Goal: Information Seeking & Learning: Check status

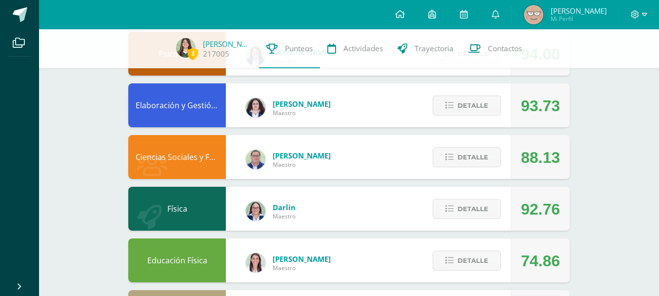
scroll to position [432, 0]
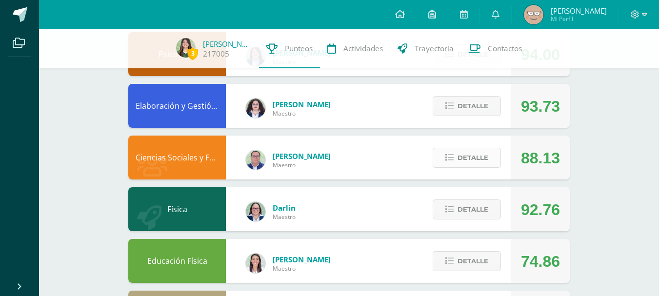
click at [457, 156] on button "Detalle" at bounding box center [467, 158] width 68 height 20
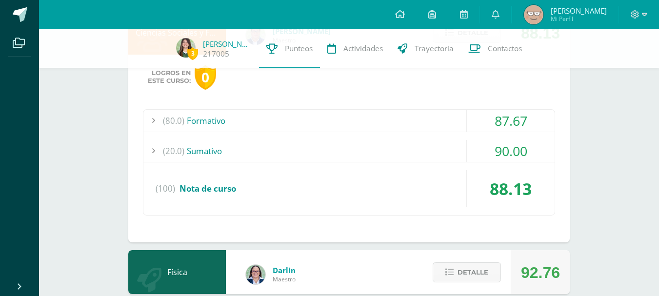
scroll to position [568, 0]
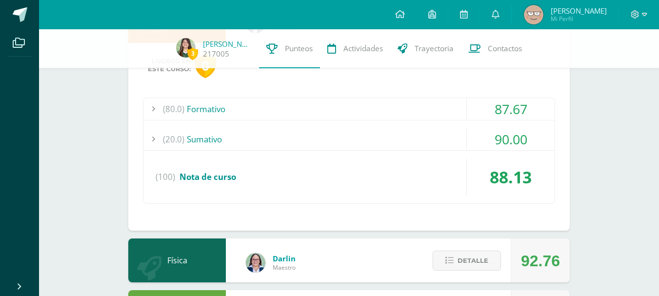
click at [406, 107] on div "(80.0) Formativo" at bounding box center [348, 109] width 411 height 22
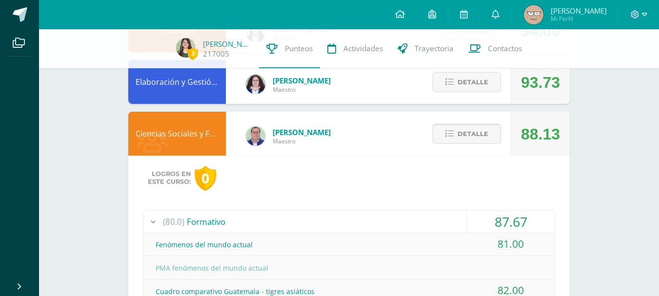
click at [464, 128] on span "Detalle" at bounding box center [473, 134] width 31 height 18
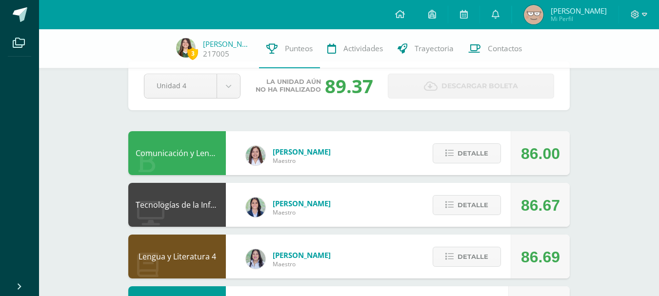
scroll to position [21, 0]
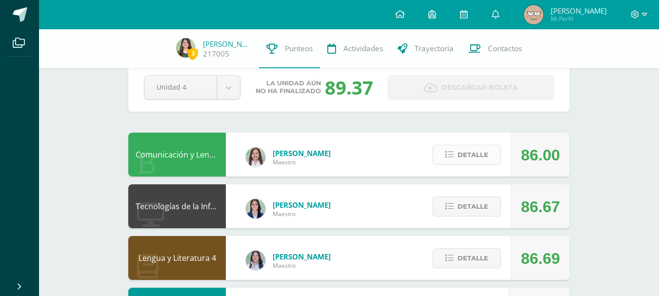
click at [476, 146] on span "Detalle" at bounding box center [473, 155] width 31 height 18
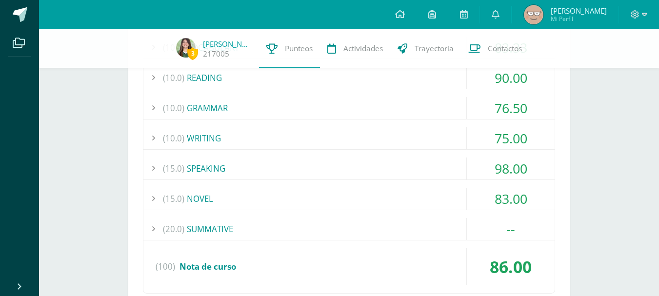
scroll to position [248, 0]
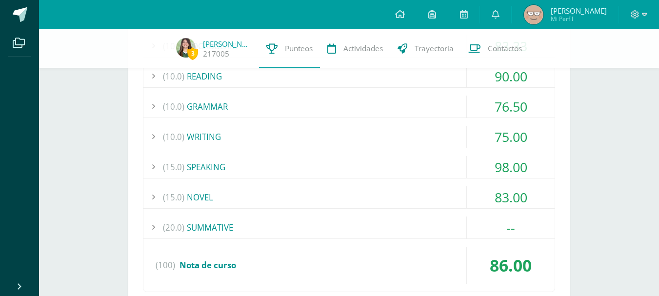
click at [431, 227] on div "(20.0) SUMMATIVE" at bounding box center [348, 228] width 411 height 22
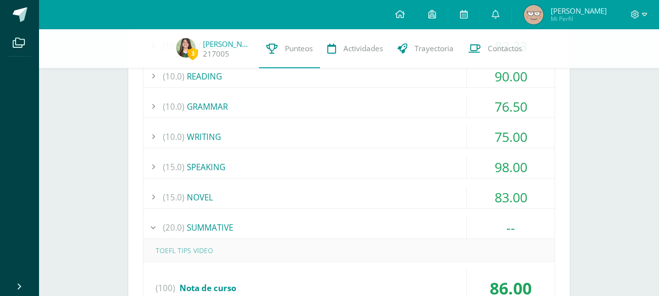
click at [428, 225] on div "(20.0) SUMMATIVE" at bounding box center [348, 228] width 411 height 22
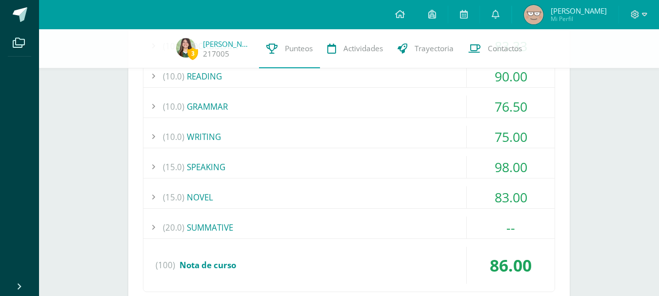
click at [420, 205] on div "(15.0) NOVEL" at bounding box center [348, 197] width 411 height 22
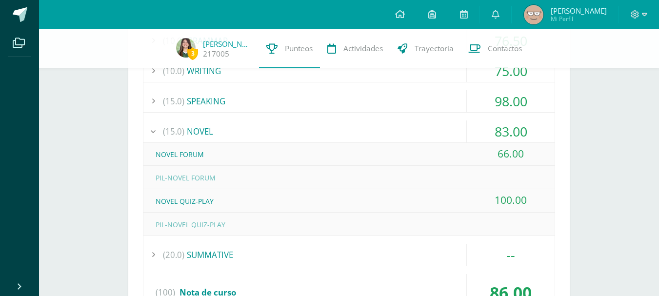
scroll to position [314, 0]
click at [444, 128] on div "(15.0) NOVEL" at bounding box center [348, 131] width 411 height 22
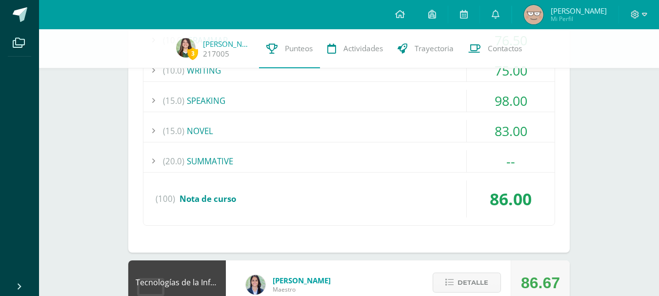
click at [427, 102] on div "(15.0) SPEAKING" at bounding box center [348, 101] width 411 height 22
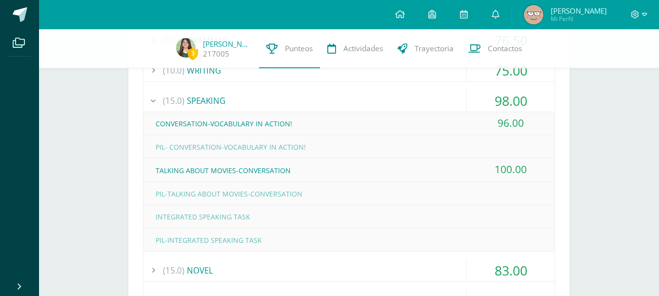
click at [431, 109] on div "(15.0) SPEAKING" at bounding box center [348, 101] width 411 height 22
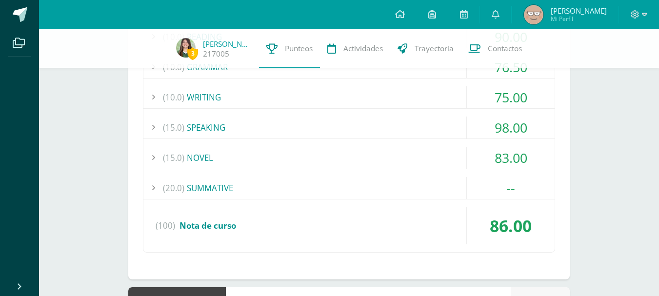
scroll to position [287, 0]
click at [422, 96] on div "(10.0) WRITING" at bounding box center [348, 98] width 411 height 22
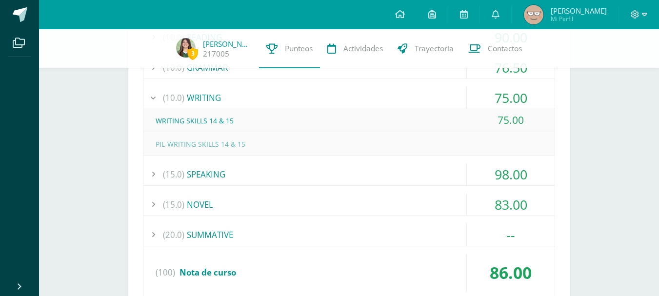
click at [420, 98] on div "(10.0) WRITING" at bounding box center [348, 98] width 411 height 22
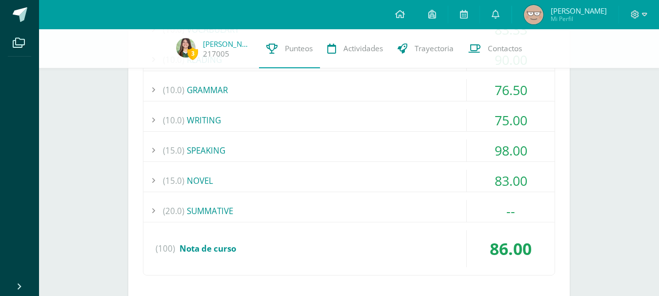
scroll to position [264, 0]
click at [411, 81] on div "(10.0) GRAMMAR" at bounding box center [348, 91] width 411 height 22
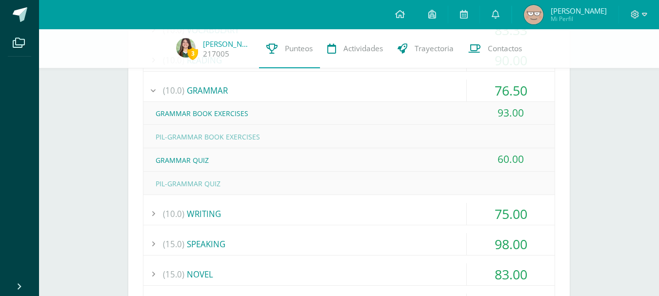
click at [415, 89] on div "(10.0) GRAMMAR" at bounding box center [348, 91] width 411 height 22
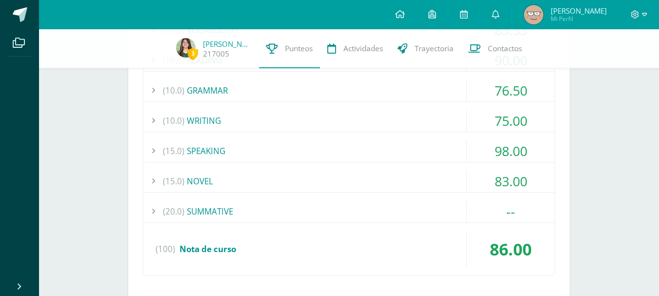
scroll to position [193, 0]
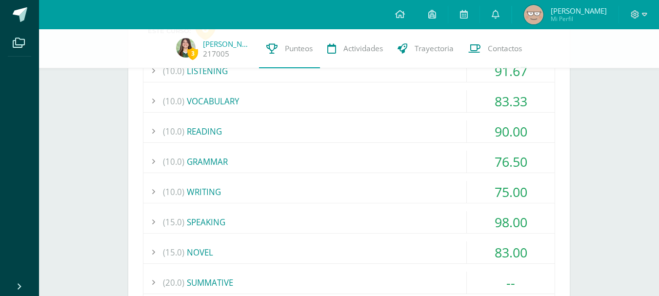
click at [418, 125] on div "(10.0) READING" at bounding box center [348, 132] width 411 height 22
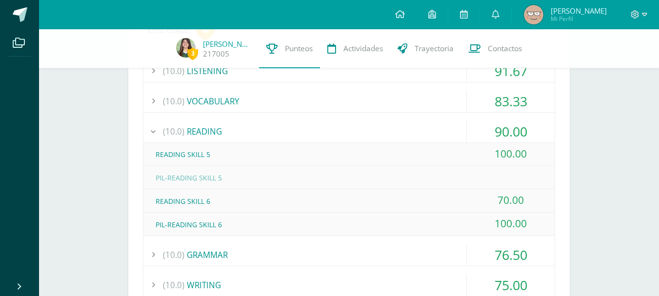
click at [417, 125] on div "(10.0) READING" at bounding box center [348, 132] width 411 height 22
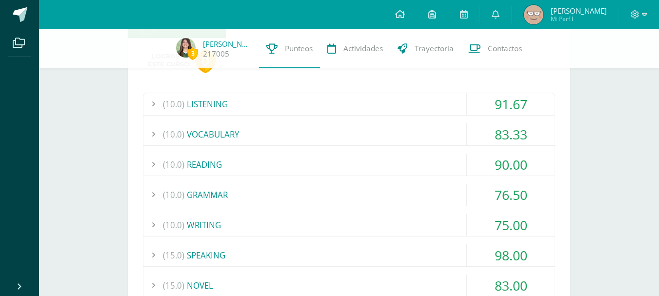
scroll to position [159, 0]
click at [406, 133] on div "(10.0) VOCABULARY" at bounding box center [348, 135] width 411 height 22
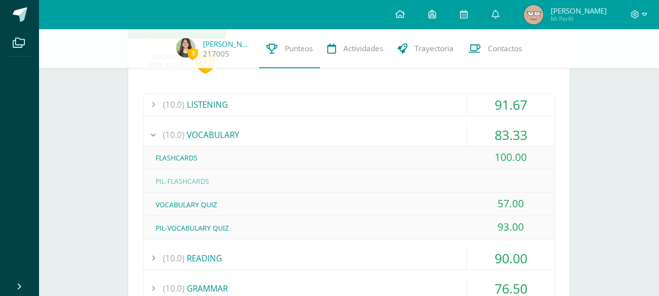
click at [406, 133] on div "(10.0) VOCABULARY" at bounding box center [348, 135] width 411 height 22
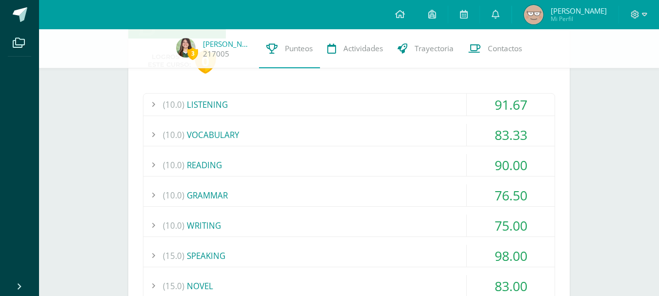
click at [401, 110] on div "(10.0) LISTENING" at bounding box center [348, 105] width 411 height 22
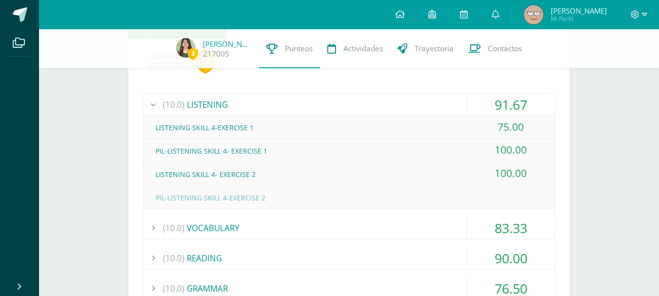
click at [401, 110] on div "(10.0) LISTENING" at bounding box center [348, 105] width 411 height 22
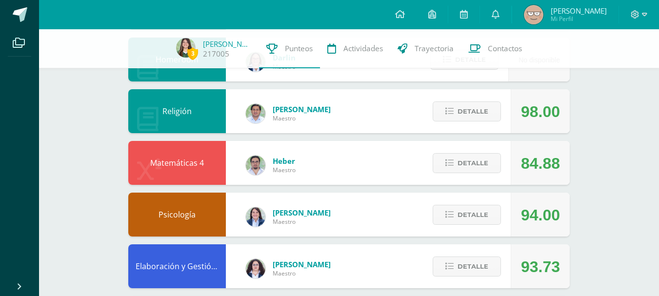
scroll to position [641, 0]
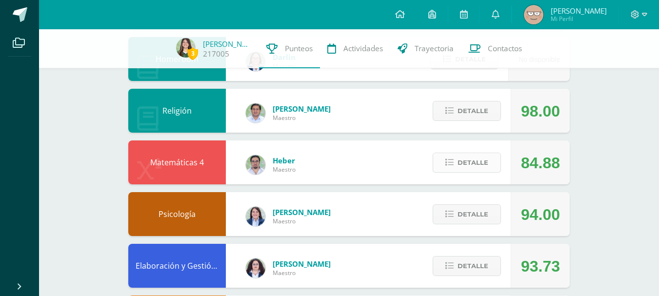
click at [471, 162] on span "Detalle" at bounding box center [473, 163] width 31 height 18
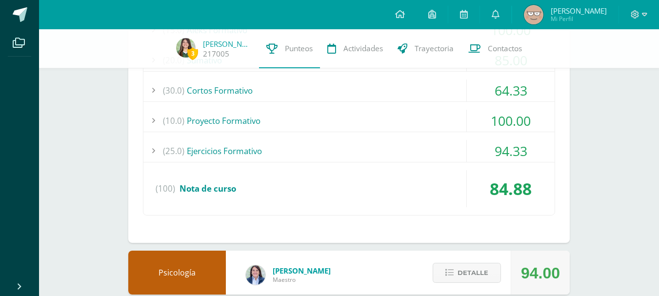
scroll to position [862, 0]
click at [386, 146] on div "(25.0) Ejercicios Formativo" at bounding box center [348, 151] width 411 height 22
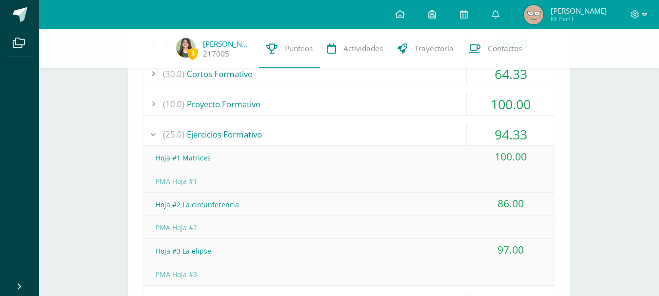
scroll to position [877, 0]
click at [371, 109] on div "(10.0) Proyecto Formativo" at bounding box center [348, 105] width 411 height 22
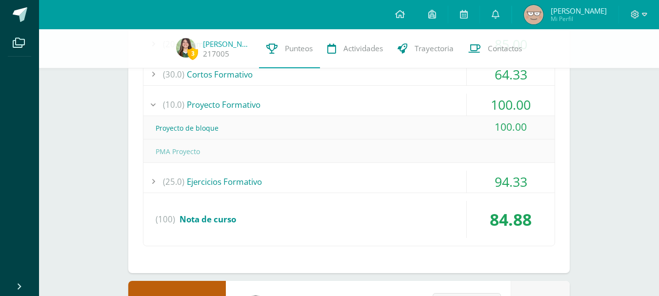
click at [370, 106] on div "(10.0) Proyecto Formativo" at bounding box center [348, 105] width 411 height 22
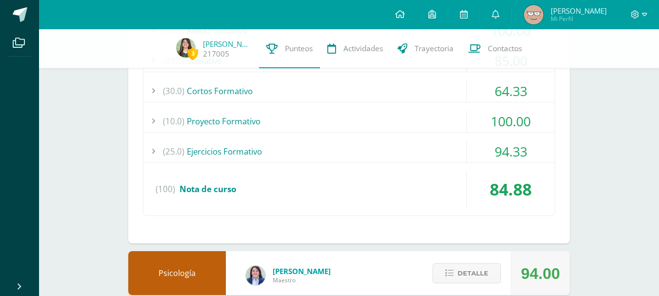
scroll to position [860, 0]
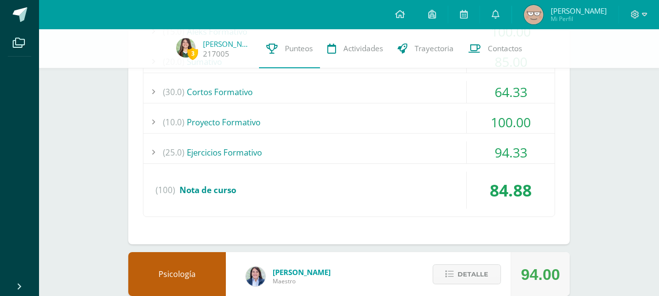
click at [363, 93] on div "(30.0) Cortos Formativo" at bounding box center [348, 92] width 411 height 22
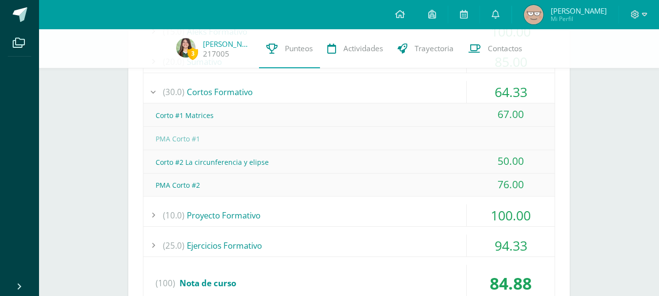
click at [363, 93] on div "(30.0) Cortos Formativo" at bounding box center [348, 92] width 411 height 22
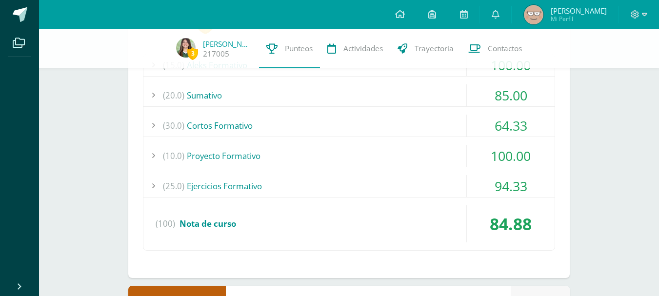
scroll to position [822, 0]
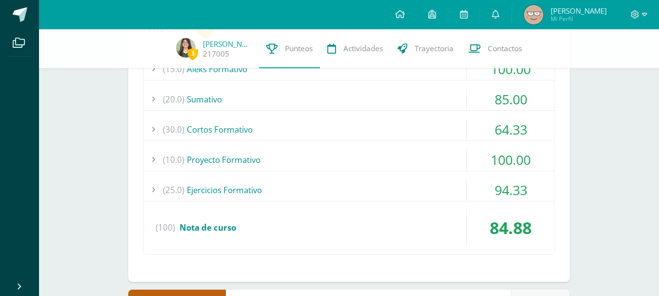
click at [350, 98] on div "(20.0) [GEOGRAPHIC_DATA]" at bounding box center [348, 99] width 411 height 22
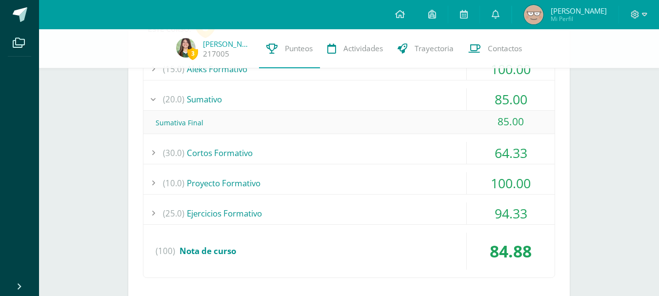
click at [352, 98] on div "(20.0) [GEOGRAPHIC_DATA]" at bounding box center [348, 99] width 411 height 22
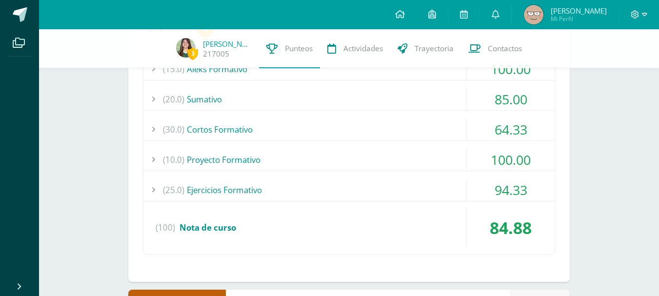
scroll to position [804, 0]
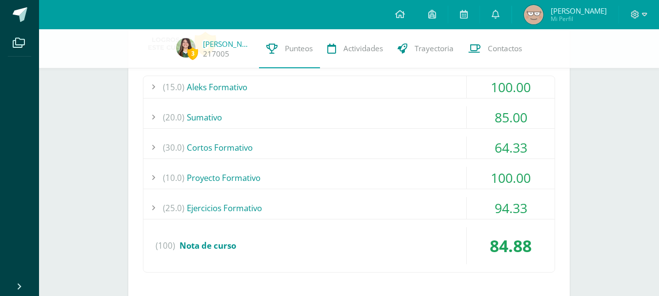
click at [323, 90] on div "(15.0) Aleks Formativo" at bounding box center [348, 87] width 411 height 22
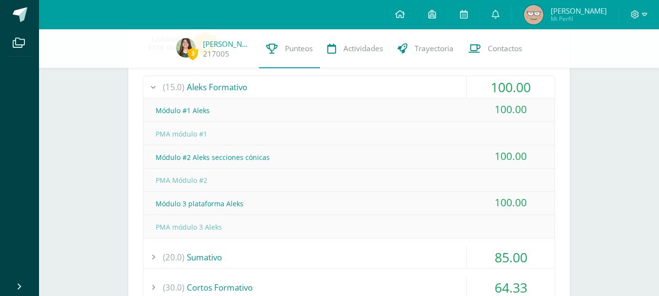
click at [328, 85] on div "(15.0) Aleks Formativo" at bounding box center [348, 87] width 411 height 22
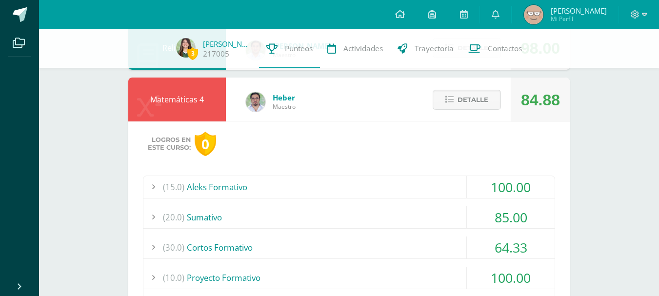
scroll to position [706, 0]
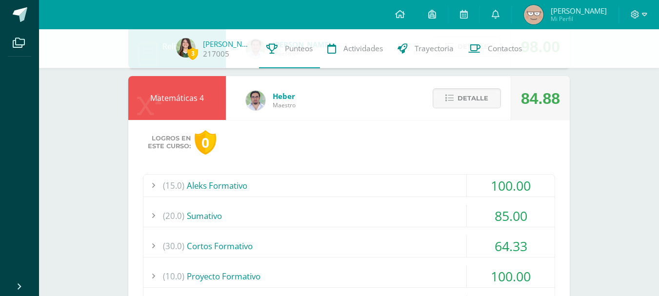
click at [453, 85] on div "Detalle" at bounding box center [464, 98] width 93 height 44
click at [446, 97] on icon at bounding box center [449, 98] width 8 height 8
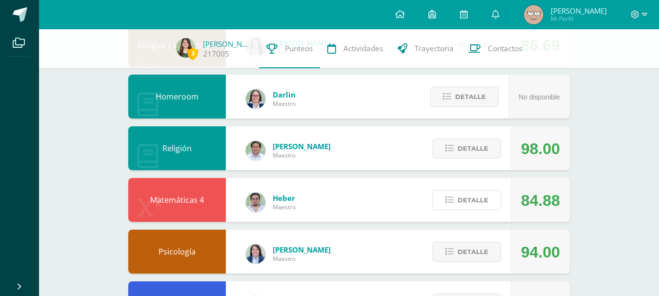
scroll to position [604, 0]
click at [461, 187] on div "Detalle" at bounding box center [464, 200] width 93 height 44
click at [452, 202] on icon at bounding box center [449, 200] width 8 height 8
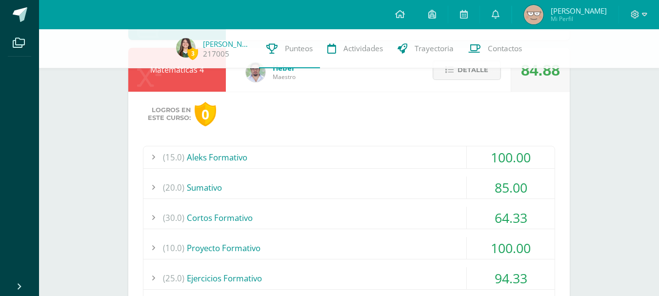
scroll to position [734, 0]
click at [416, 154] on div "(15.0) Aleks Formativo" at bounding box center [348, 157] width 411 height 22
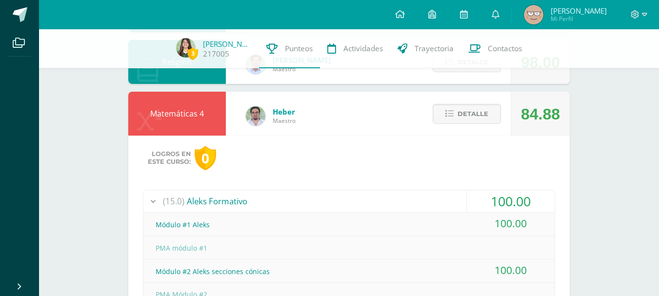
scroll to position [689, 0]
click at [462, 124] on button "Detalle" at bounding box center [467, 114] width 68 height 20
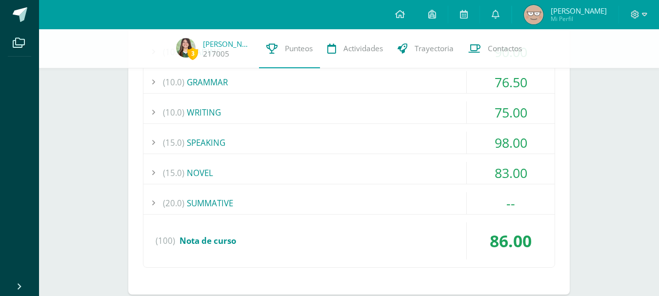
scroll to position [273, 0]
click at [406, 201] on div "(20.0) SUMMATIVE" at bounding box center [348, 203] width 411 height 22
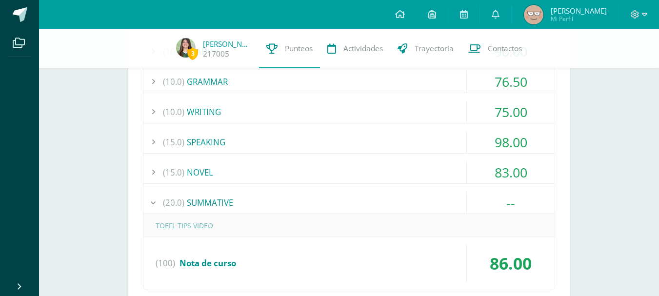
click at [406, 201] on div "(20.0) SUMMATIVE" at bounding box center [348, 203] width 411 height 22
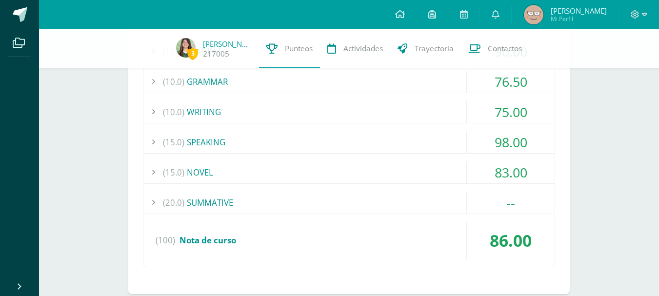
click at [394, 178] on div "(15.0) NOVEL" at bounding box center [348, 172] width 411 height 22
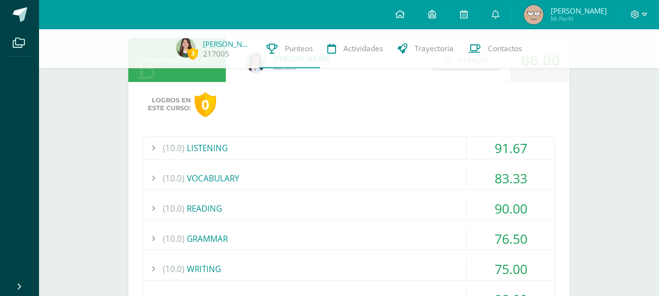
scroll to position [60, 0]
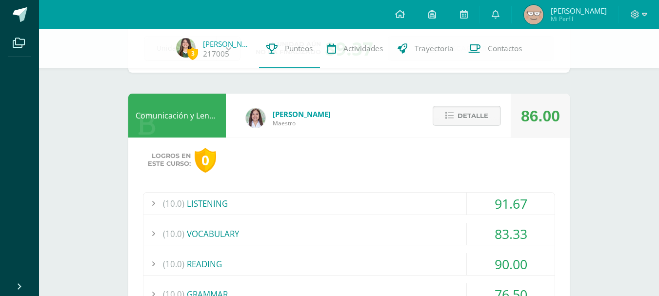
click at [465, 123] on span "Detalle" at bounding box center [473, 116] width 31 height 18
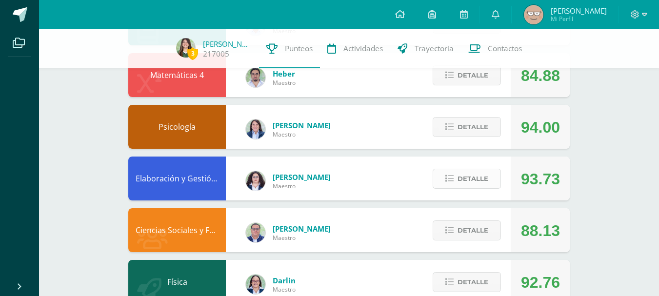
scroll to position [490, 0]
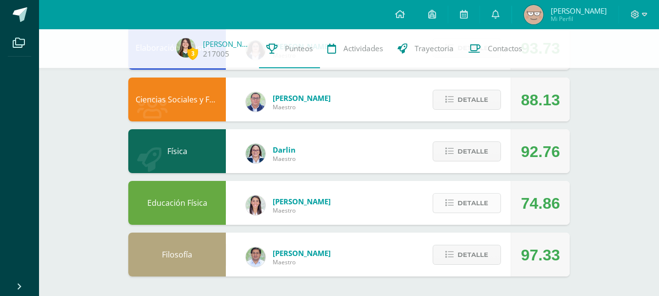
click at [451, 203] on icon at bounding box center [449, 203] width 8 height 8
click at [481, 154] on span "Detalle" at bounding box center [473, 151] width 31 height 18
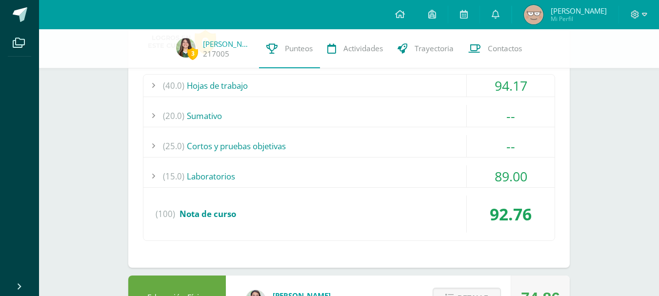
scroll to position [607, 0]
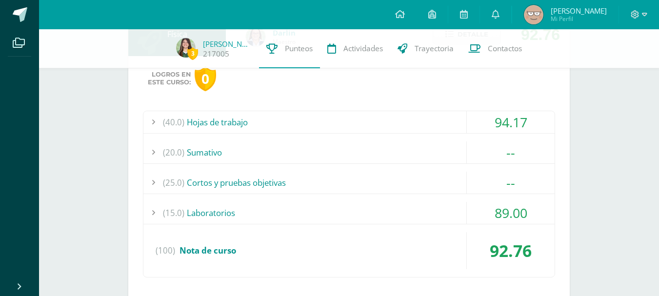
click at [429, 154] on div "(20.0) [GEOGRAPHIC_DATA]" at bounding box center [348, 152] width 411 height 22
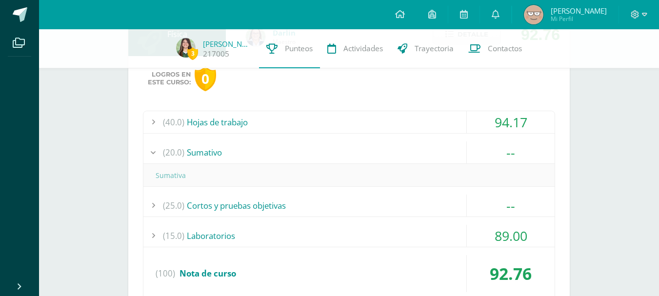
click at [428, 153] on div "(20.0) [GEOGRAPHIC_DATA]" at bounding box center [348, 152] width 411 height 22
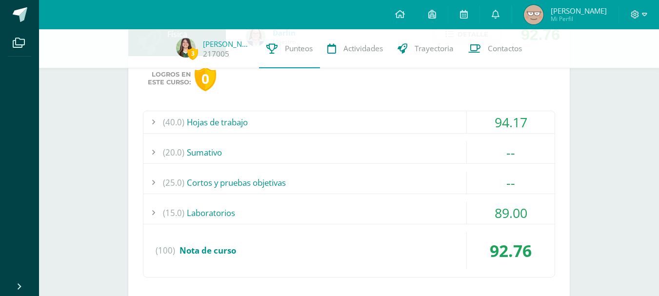
click at [428, 181] on div "(25.0) Cortos y pruebas objetivas" at bounding box center [348, 183] width 411 height 22
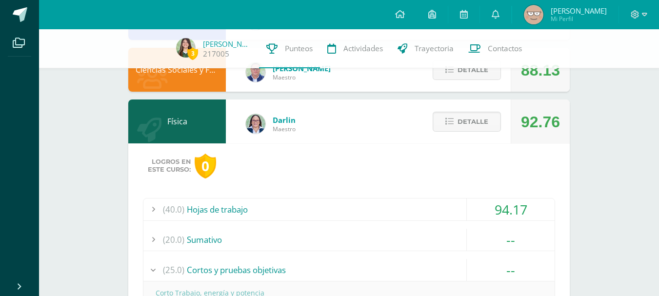
scroll to position [511, 0]
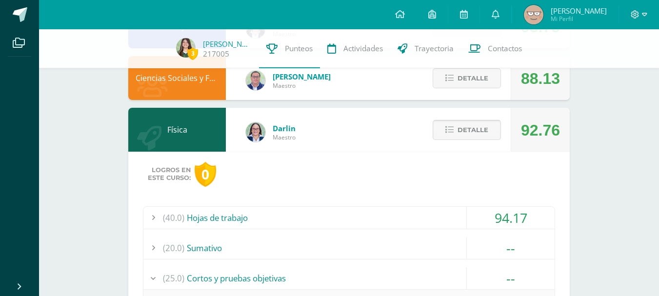
click at [444, 131] on button "Detalle" at bounding box center [467, 130] width 68 height 20
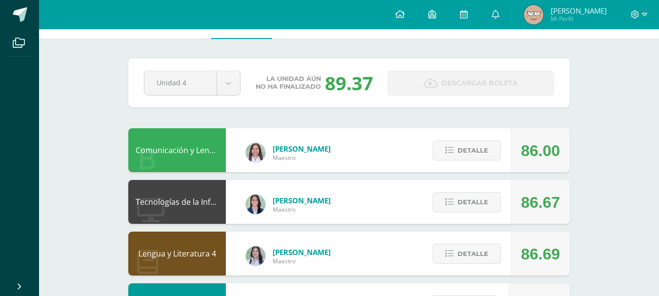
scroll to position [0, 0]
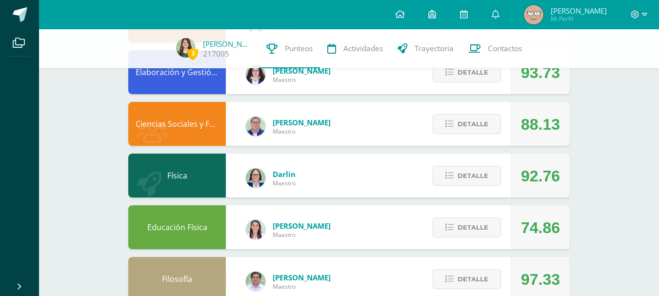
scroll to position [490, 0]
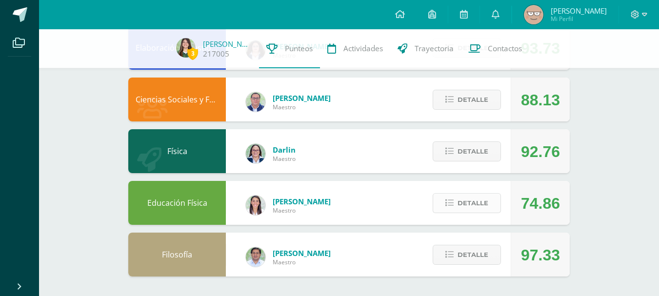
click at [467, 201] on span "Detalle" at bounding box center [473, 203] width 31 height 18
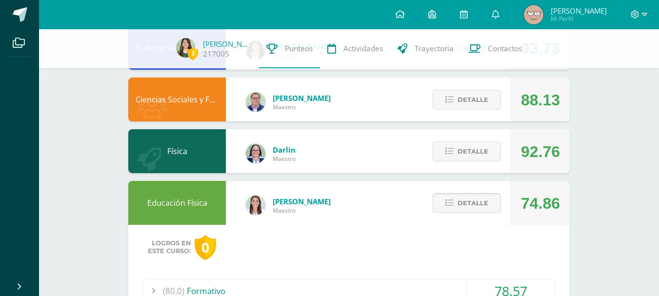
scroll to position [678, 0]
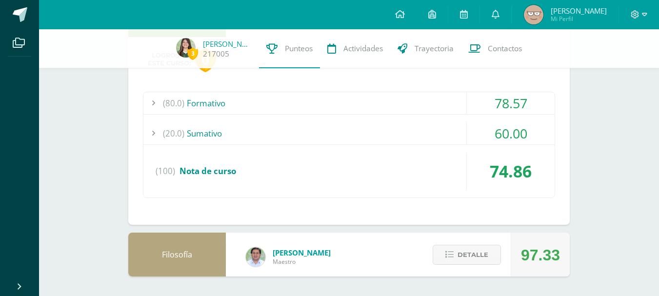
click at [423, 101] on div "(80.0) Formativo" at bounding box center [348, 103] width 411 height 22
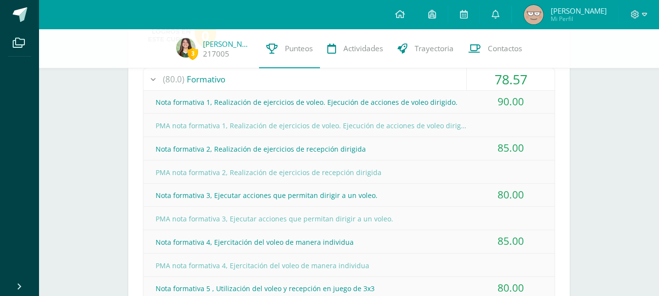
scroll to position [1004, 0]
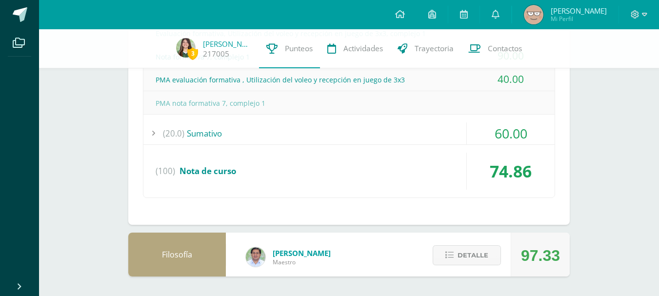
click at [247, 138] on div "(20.0) [GEOGRAPHIC_DATA]" at bounding box center [348, 133] width 411 height 22
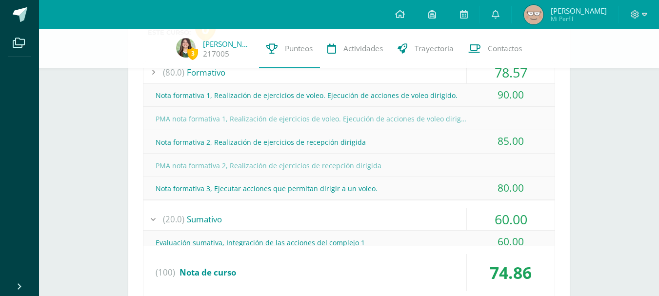
scroll to position [701, 0]
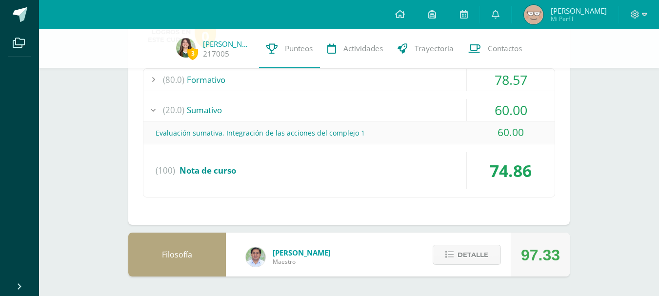
click at [232, 121] on div "Evaluación sumativa, Integración de las acciones del complejo 1 60.00" at bounding box center [348, 132] width 411 height 23
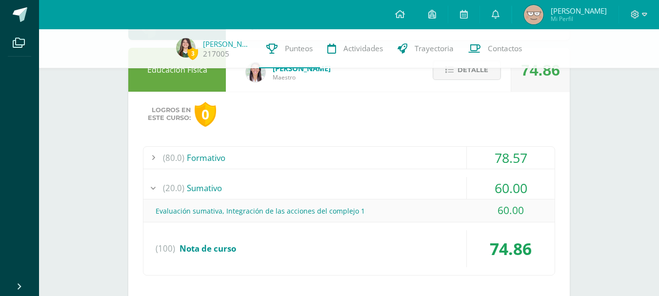
scroll to position [624, 0]
click at [256, 155] on div "(80.0) Formativo" at bounding box center [348, 157] width 411 height 22
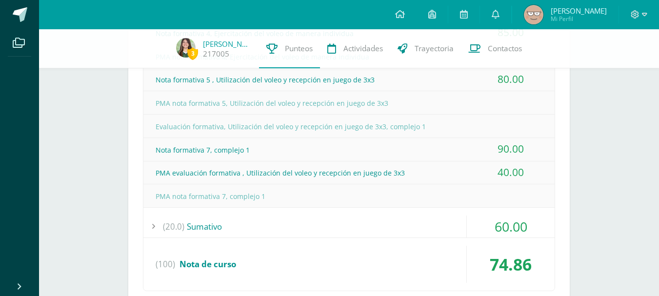
scroll to position [1004, 0]
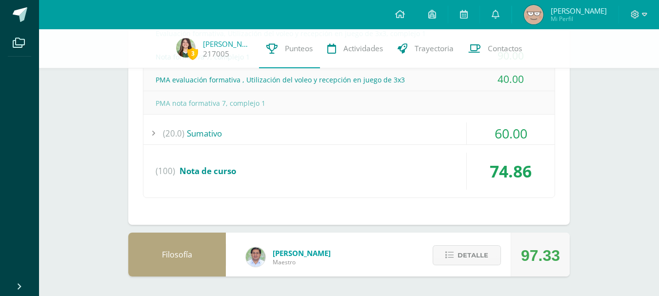
drag, startPoint x: 274, startPoint y: 210, endPoint x: 199, endPoint y: 130, distance: 110.1
click at [199, 130] on div "(20.0) [GEOGRAPHIC_DATA]" at bounding box center [348, 133] width 411 height 22
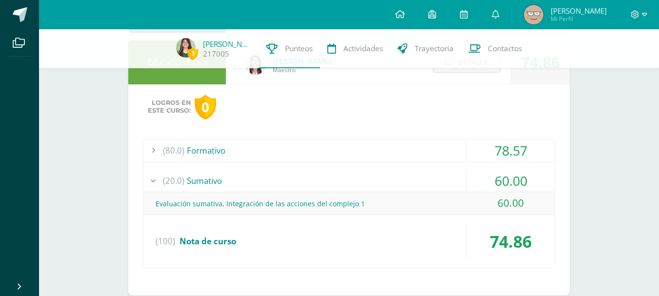
scroll to position [631, 0]
click at [245, 146] on div "(80.0) Formativo" at bounding box center [348, 150] width 411 height 22
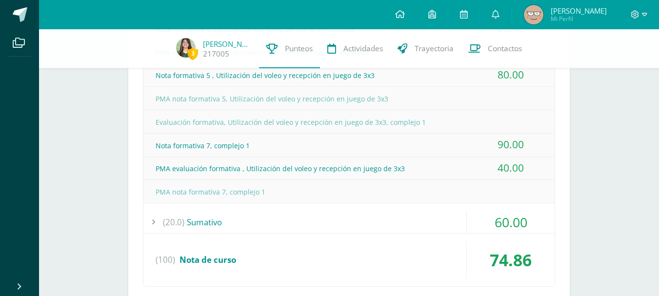
scroll to position [1004, 0]
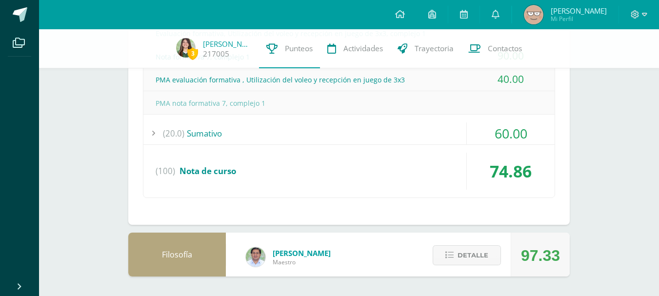
click at [248, 133] on div "(20.0) [GEOGRAPHIC_DATA]" at bounding box center [348, 133] width 411 height 22
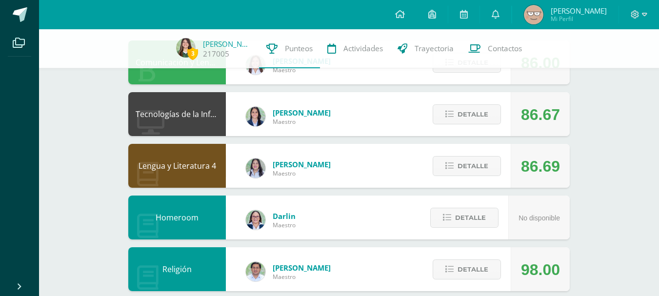
scroll to position [114, 0]
click at [442, 163] on button "Detalle" at bounding box center [467, 166] width 68 height 20
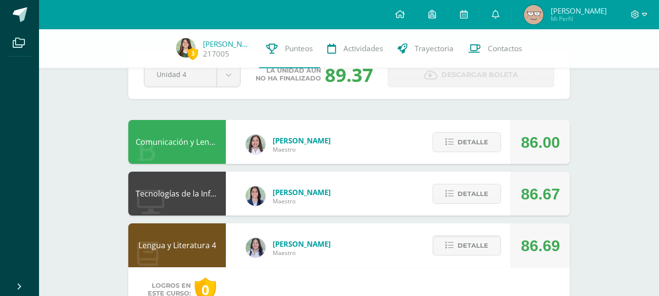
scroll to position [33, 0]
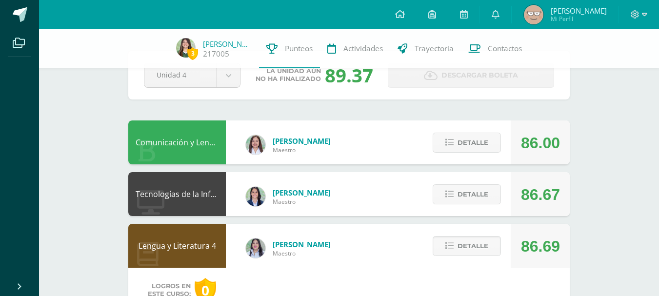
drag, startPoint x: 442, startPoint y: 164, endPoint x: 344, endPoint y: 142, distance: 100.4
click at [341, 142] on div "[PERSON_NAME] Maestro" at bounding box center [288, 145] width 104 height 44
drag, startPoint x: 324, startPoint y: 79, endPoint x: 373, endPoint y: 76, distance: 49.4
click at [373, 76] on div "La unidad aún no ha finalizado 89.37" at bounding box center [314, 74] width 132 height 25
click at [458, 145] on button "Detalle" at bounding box center [467, 143] width 68 height 20
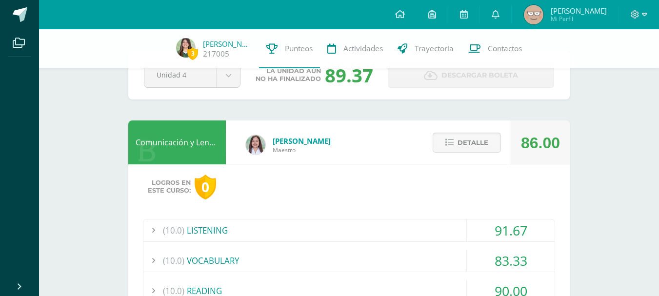
click at [458, 141] on span "Detalle" at bounding box center [473, 143] width 31 height 18
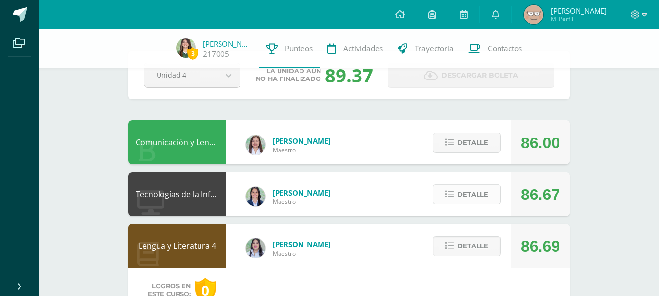
click at [463, 193] on span "Detalle" at bounding box center [473, 194] width 31 height 18
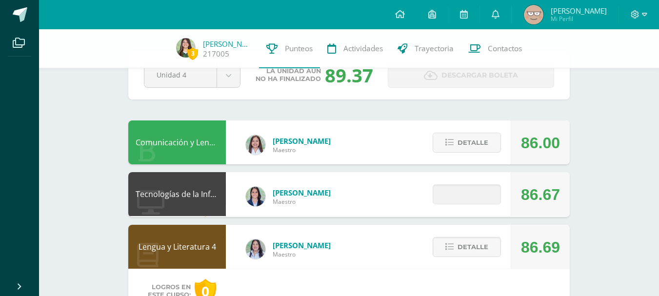
click at [463, 193] on span at bounding box center [467, 194] width 47 height 13
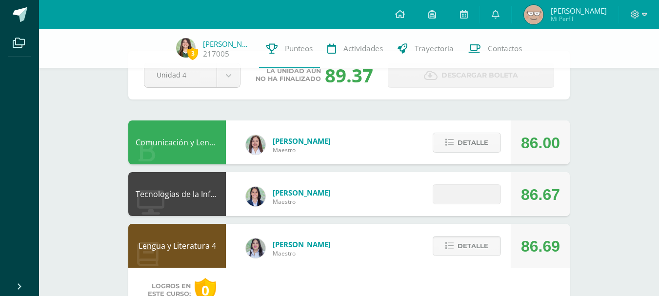
click at [348, 81] on div "89.37" at bounding box center [349, 74] width 48 height 25
click at [463, 245] on span "Detalle" at bounding box center [473, 246] width 31 height 18
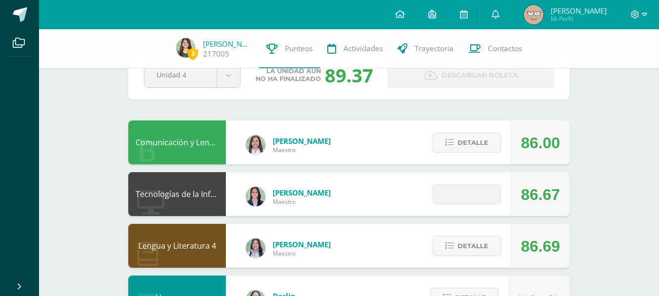
click at [448, 194] on span at bounding box center [467, 194] width 47 height 13
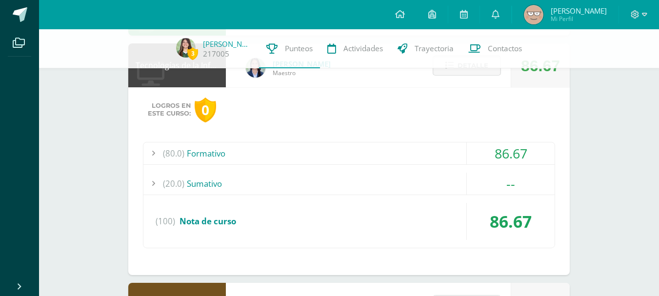
scroll to position [161, 0]
click at [410, 151] on div "(80.0) Formativo" at bounding box center [348, 154] width 411 height 22
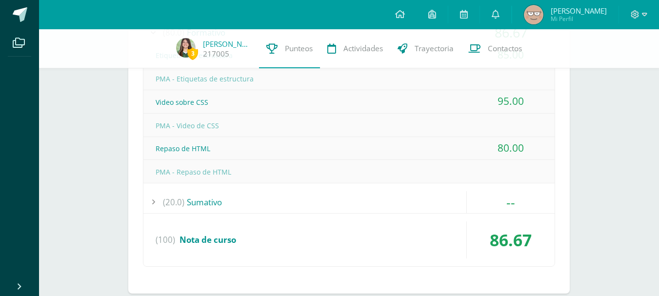
scroll to position [289, 0]
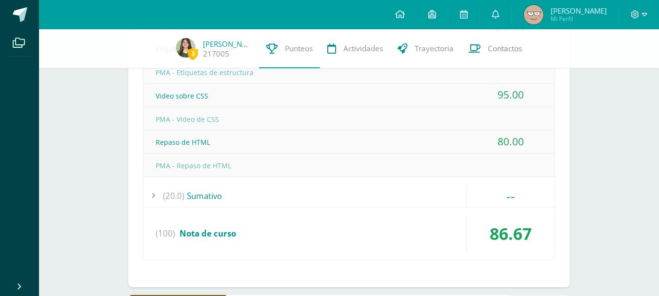
click at [373, 192] on div "(20.0) [GEOGRAPHIC_DATA]" at bounding box center [348, 196] width 411 height 22
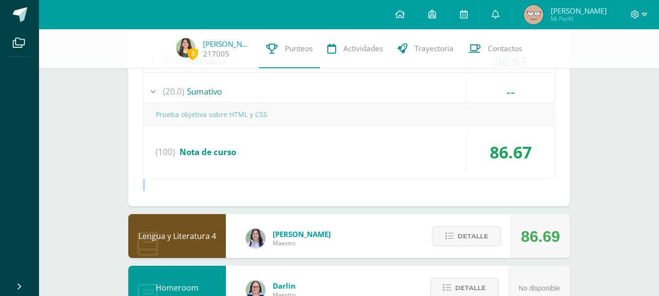
scroll to position [252, 0]
